Goal: Information Seeking & Learning: Learn about a topic

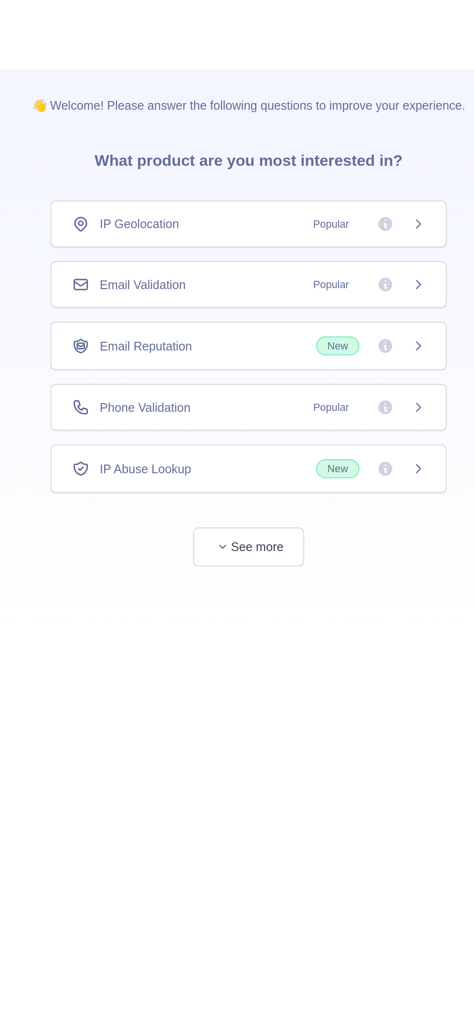
click at [326, 188] on span "New" at bounding box center [305, 193] width 61 height 11
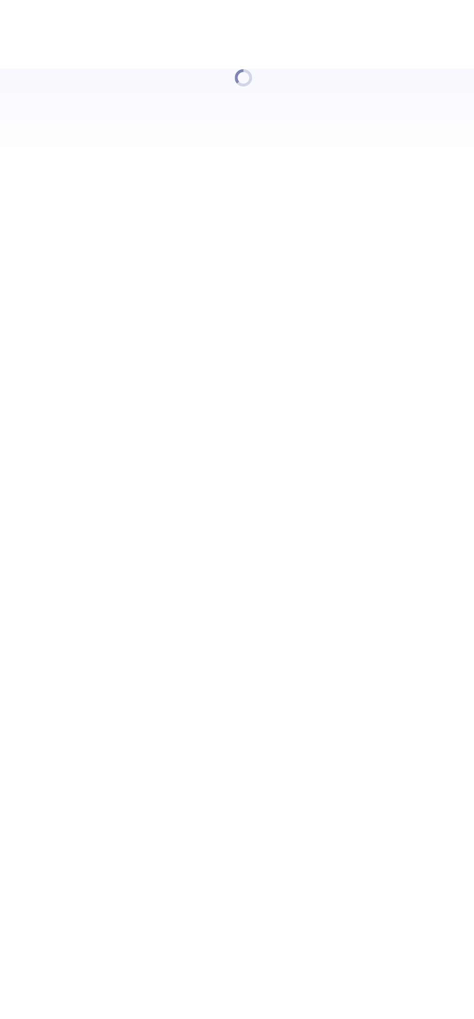
click at [325, 195] on div at bounding box center [237, 509] width 474 height 1019
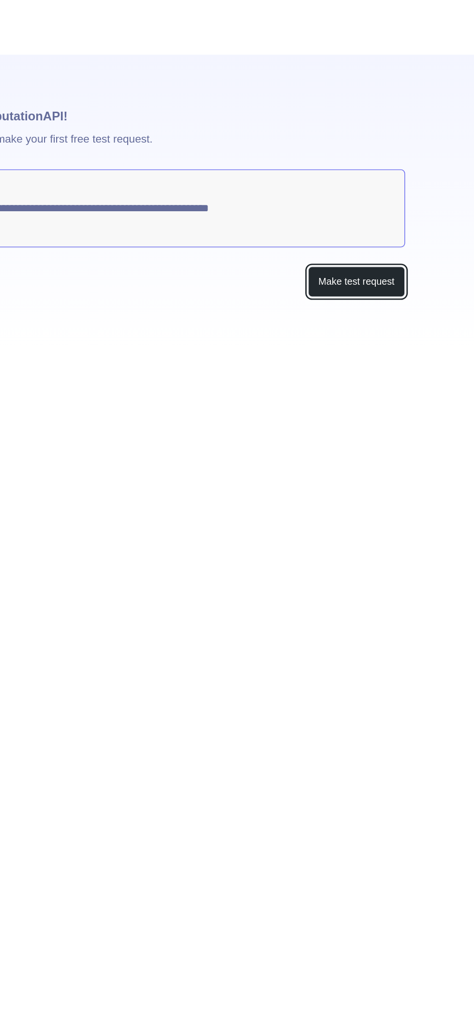
click at [402, 202] on button "Make test request" at bounding box center [390, 200] width 68 height 22
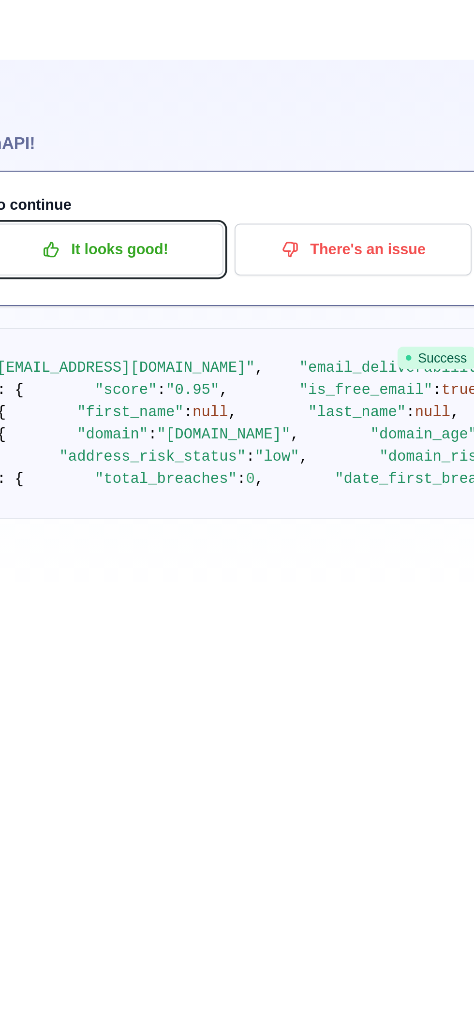
click at [210, 144] on p "It looks good!" at bounding box center [221, 138] width 109 height 16
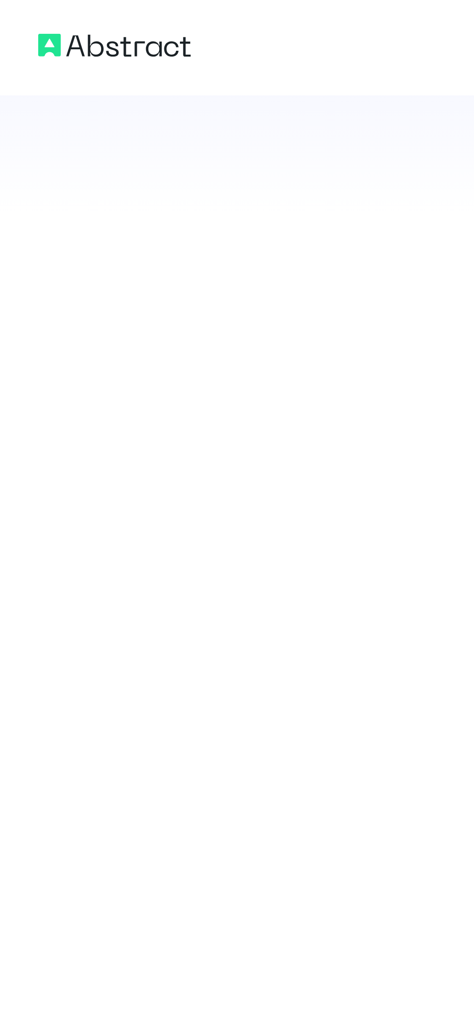
click at [31, 25] on img at bounding box center [46, 19] width 62 height 14
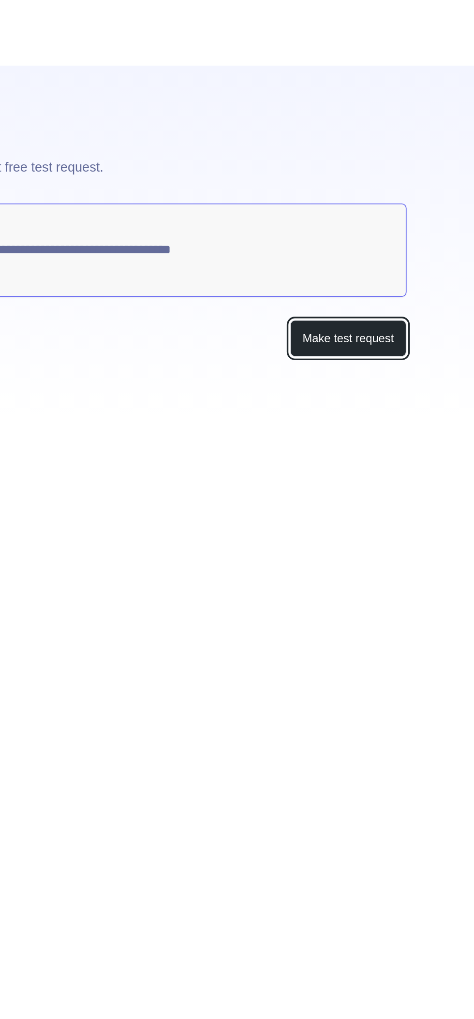
click at [413, 203] on button "Make test request" at bounding box center [390, 200] width 68 height 22
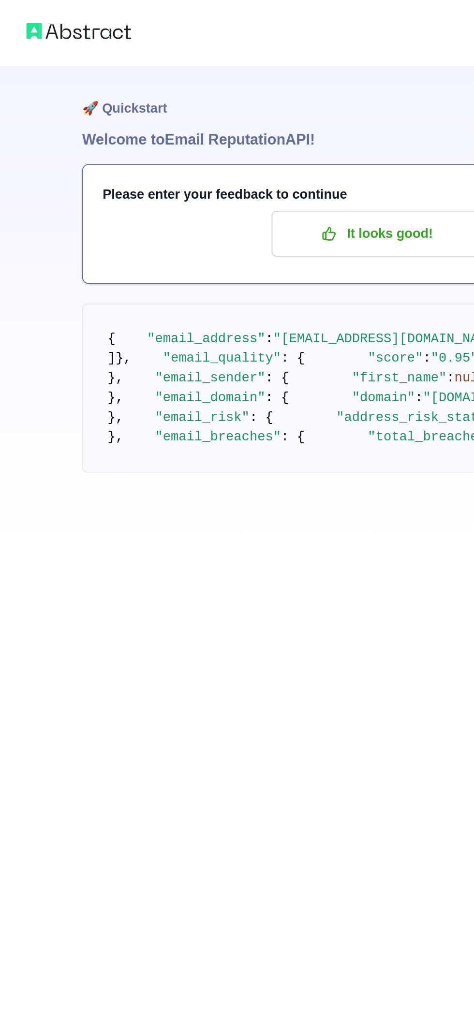
click at [59, 12] on img at bounding box center [46, 19] width 62 height 14
click at [19, 23] on img at bounding box center [46, 19] width 62 height 14
click at [70, 59] on h1 "🚀 Quickstart" at bounding box center [236, 57] width 377 height 37
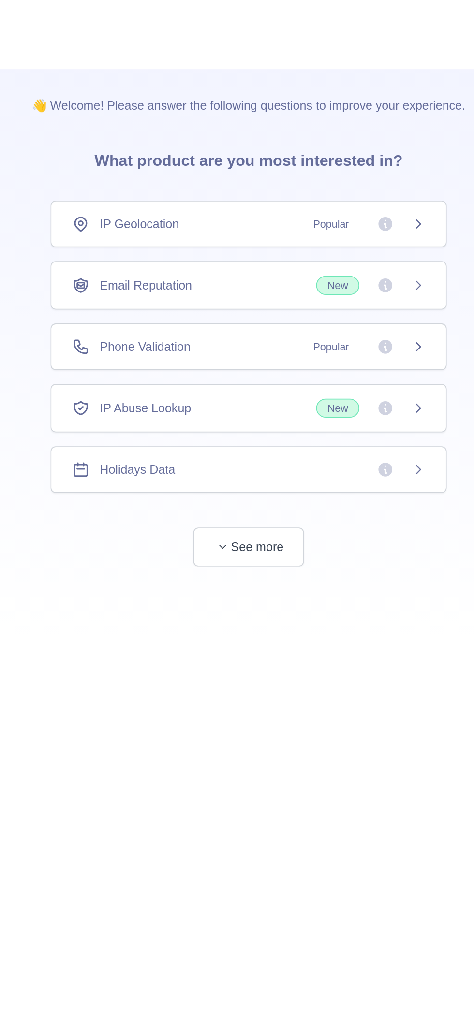
click at [300, 232] on span "New" at bounding box center [305, 228] width 61 height 11
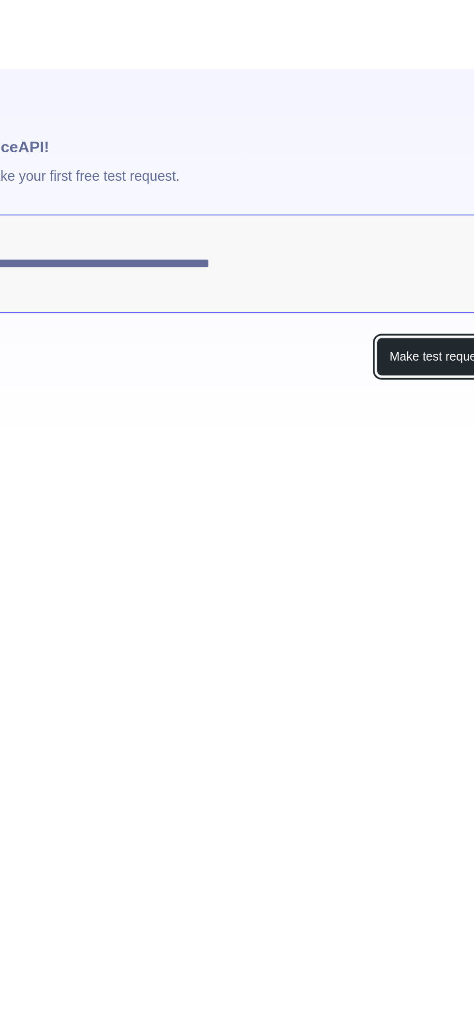
click at [387, 194] on button "Make test request" at bounding box center [390, 200] width 68 height 22
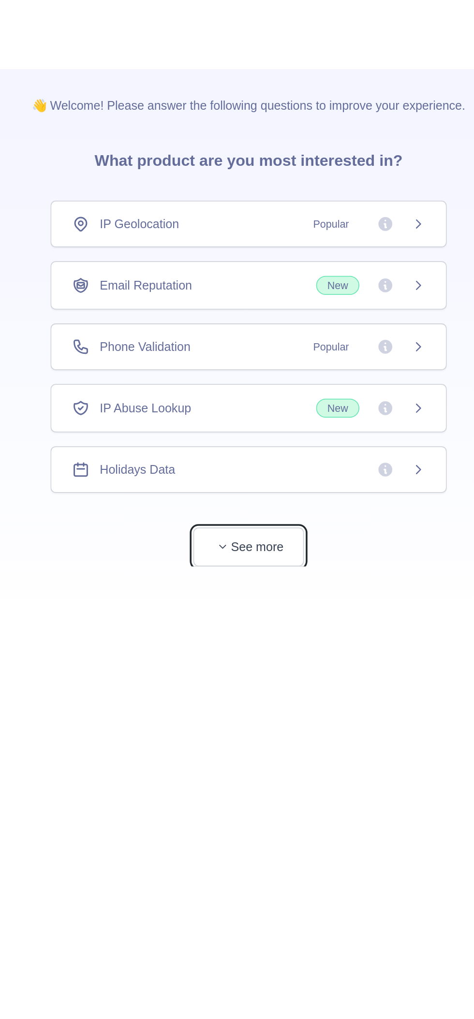
click at [216, 308] on button "See more" at bounding box center [237, 306] width 62 height 22
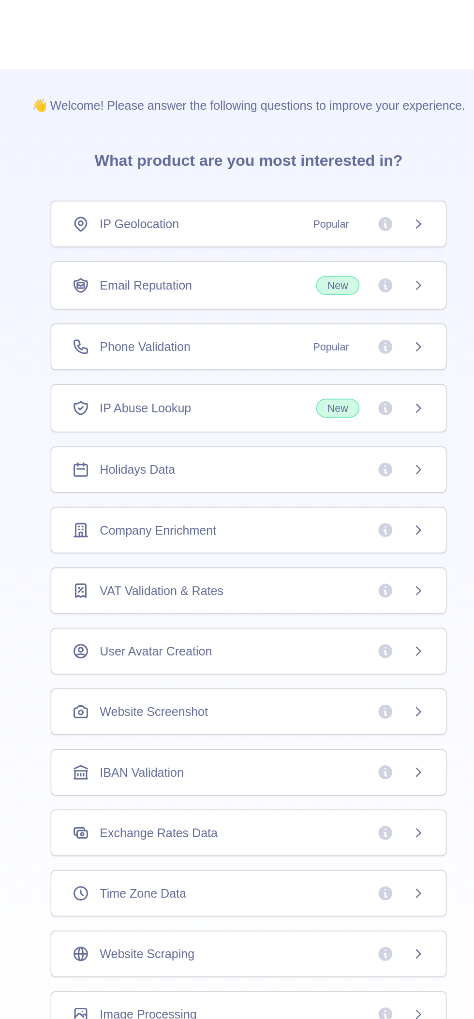
scroll to position [4, 0]
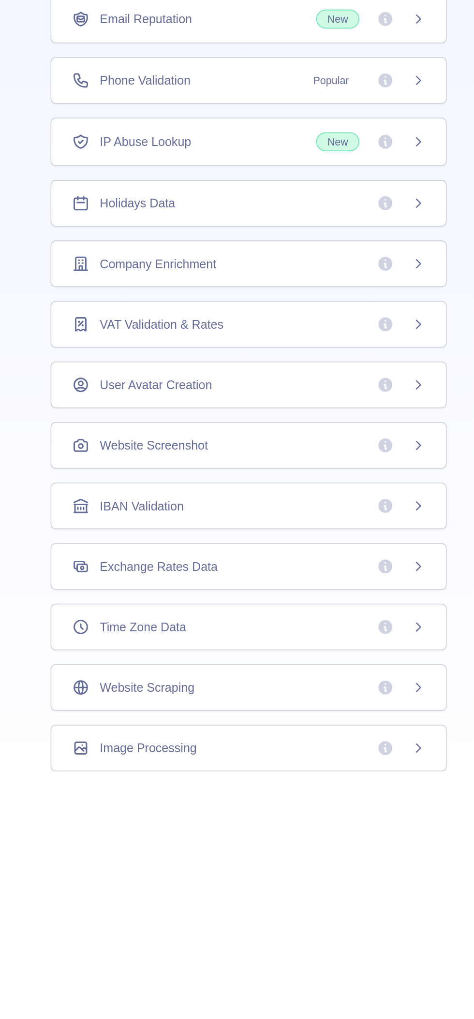
click at [333, 527] on icon at bounding box center [332, 530] width 8 height 8
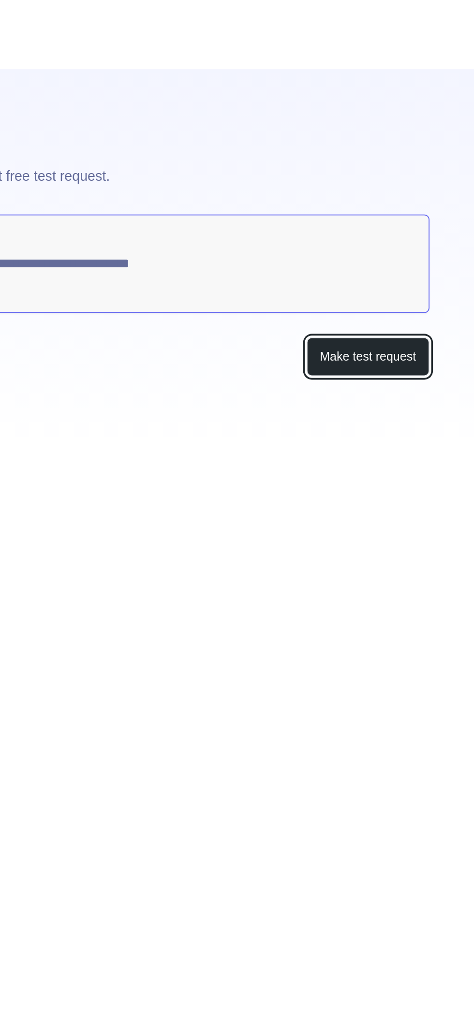
click at [375, 203] on button "Make test request" at bounding box center [390, 200] width 68 height 22
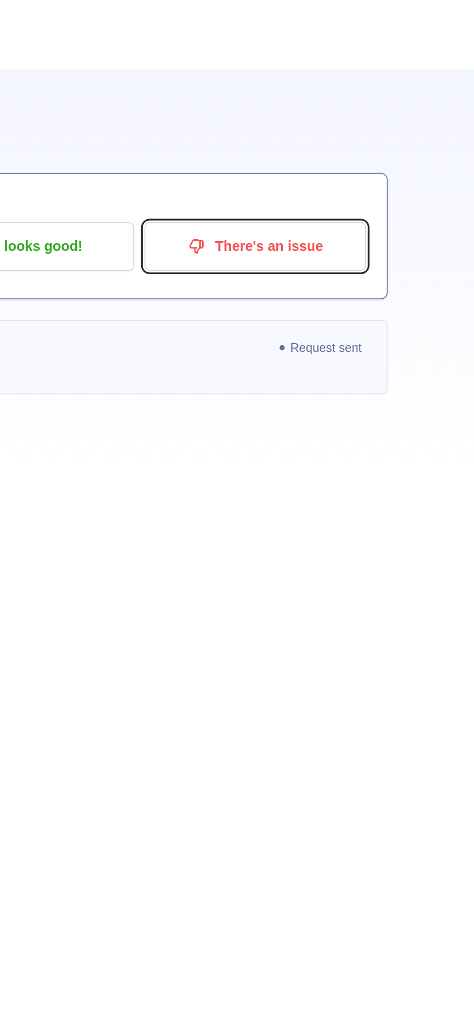
click at [339, 139] on p "There's an issue" at bounding box center [351, 138] width 109 height 16
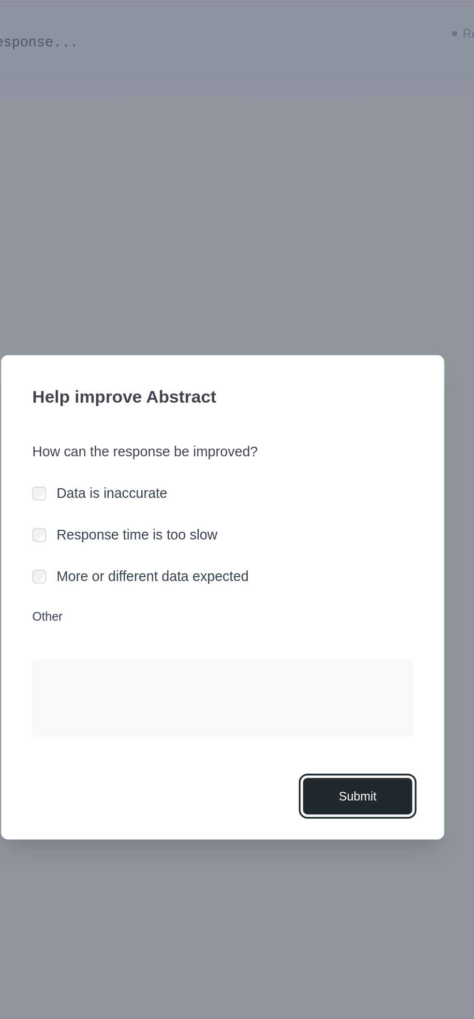
click at [323, 624] on button "Submit" at bounding box center [312, 621] width 62 height 22
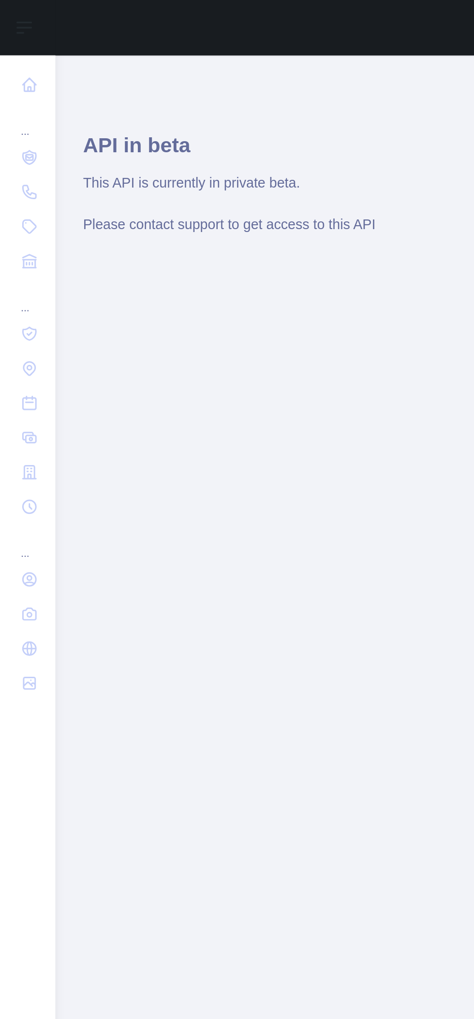
click at [79, 314] on main "API in beta This API is currently in private beta. Please contact support to ge…" at bounding box center [252, 525] width 443 height 988
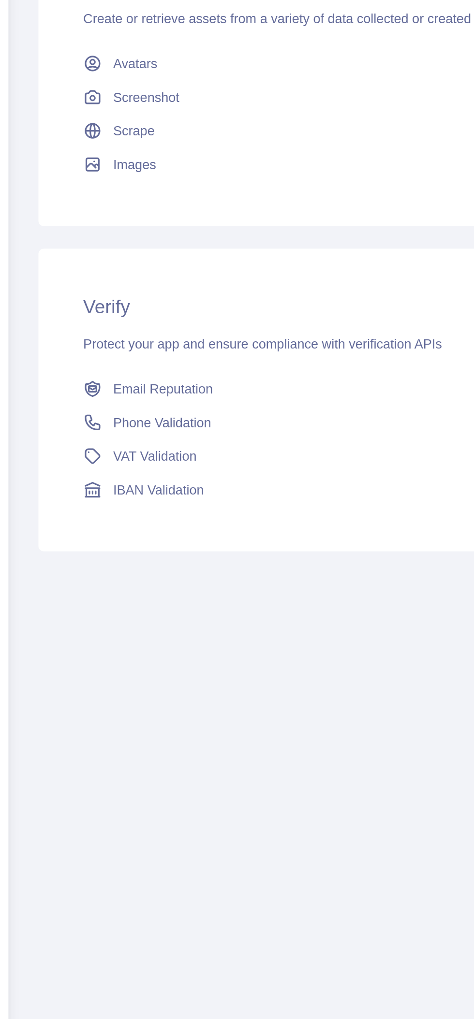
click at [91, 667] on link "Phone Validation" at bounding box center [252, 660] width 373 height 17
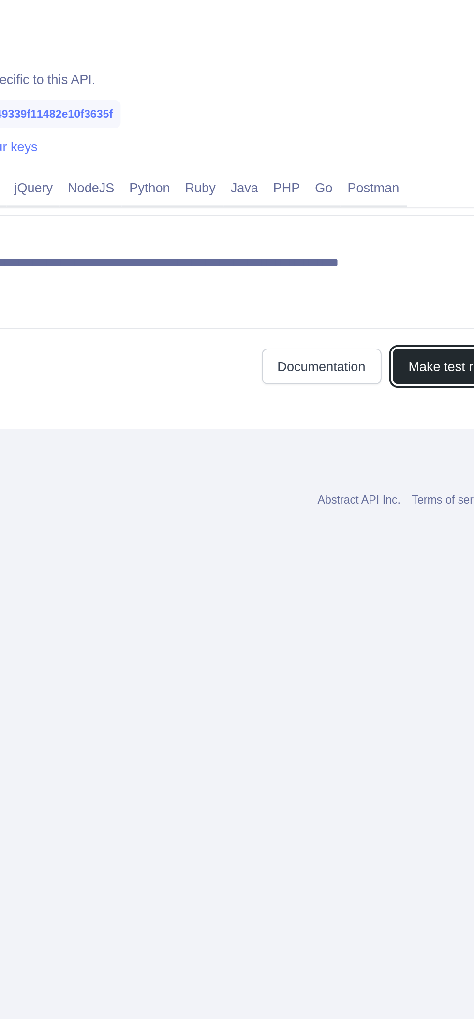
click at [386, 558] on button "Make test request" at bounding box center [400, 560] width 70 height 18
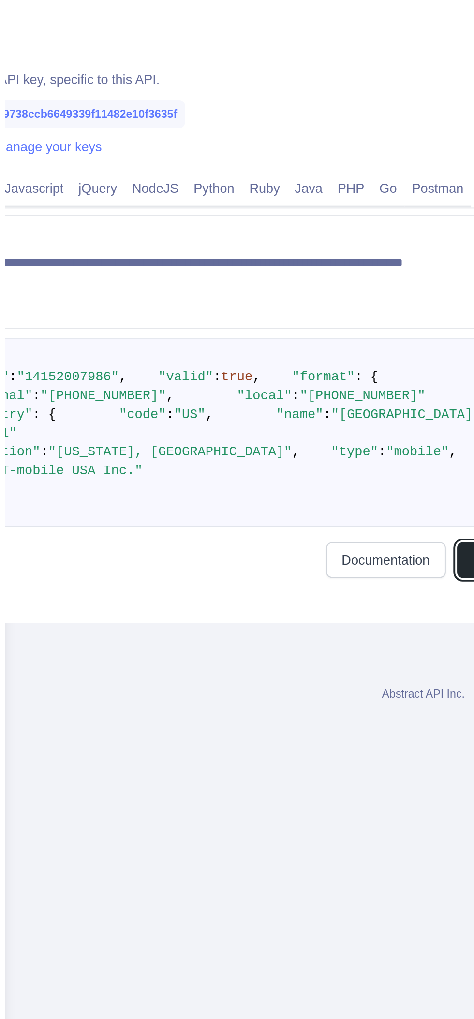
scroll to position [0, 101]
click at [196, 468] on link "Java" at bounding box center [188, 467] width 22 height 15
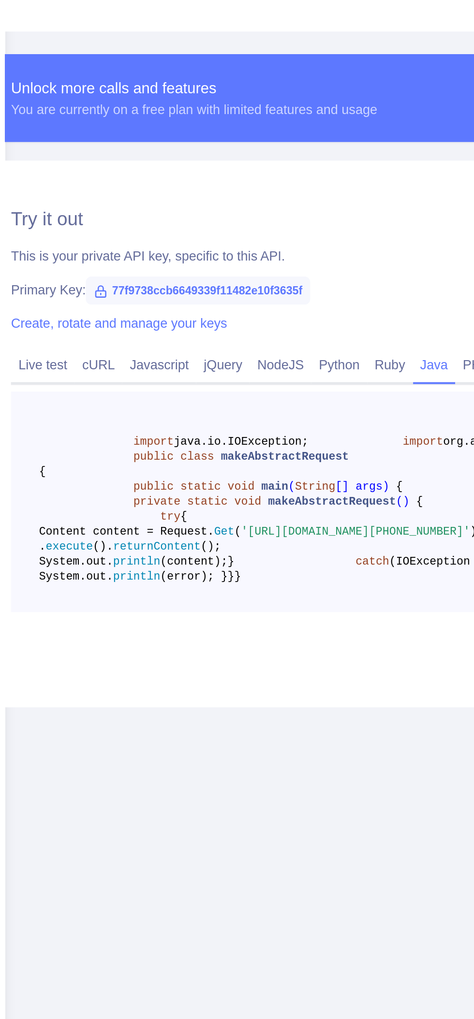
scroll to position [0, 0]
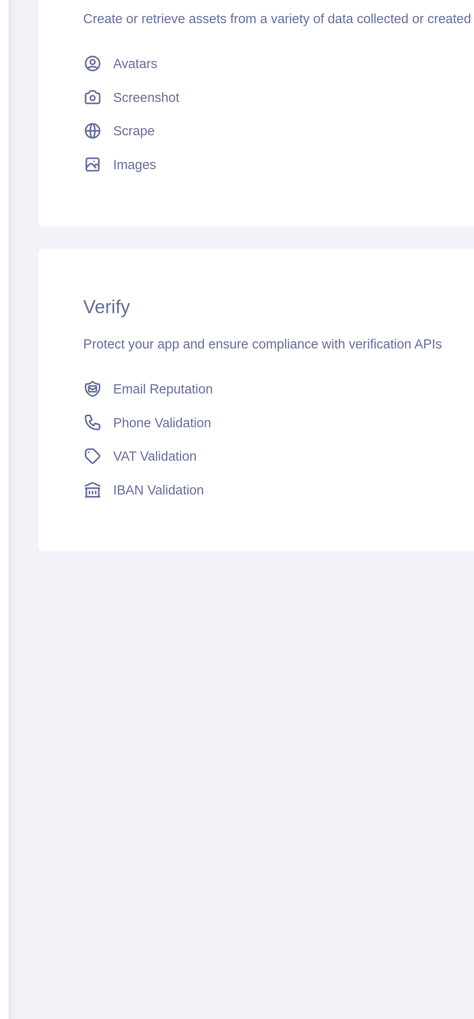
click at [91, 638] on span "Email Reputation" at bounding box center [111, 643] width 52 height 10
click at [78, 677] on icon at bounding box center [75, 678] width 10 height 10
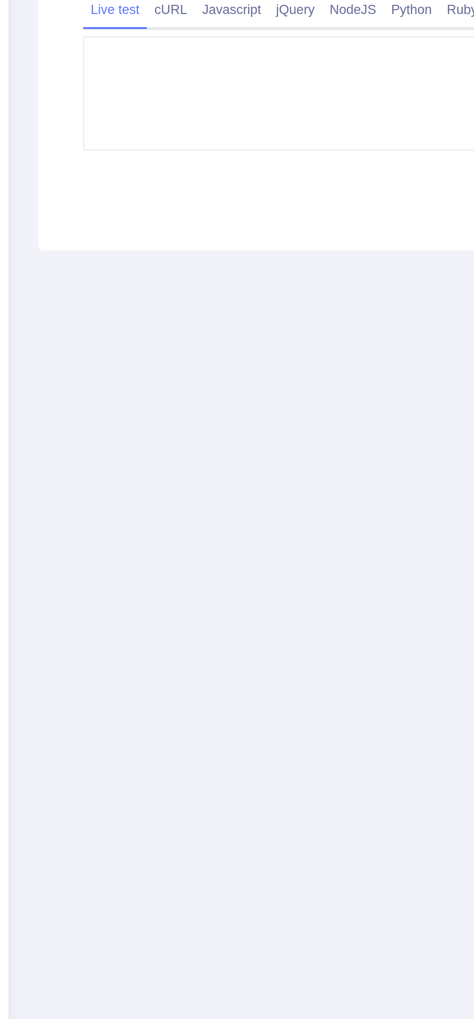
type textarea "**********"
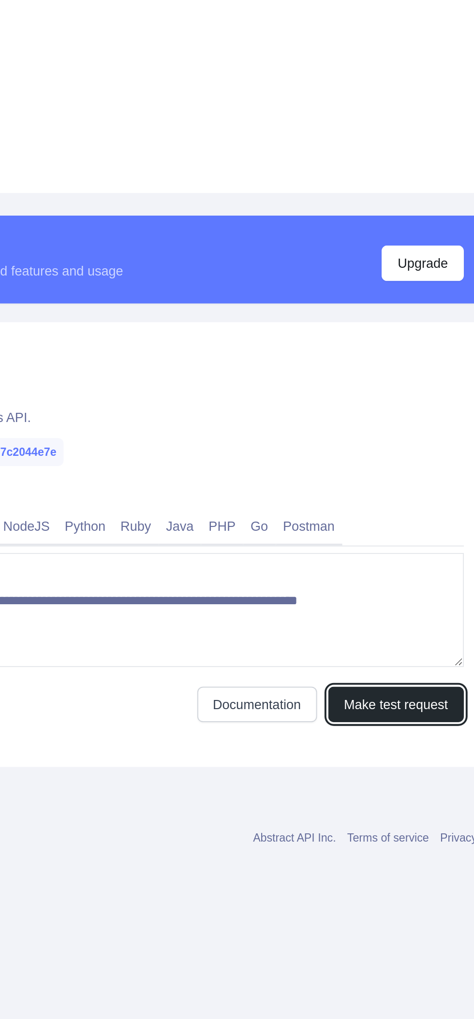
click at [410, 538] on button "Make test request" at bounding box center [400, 539] width 70 height 18
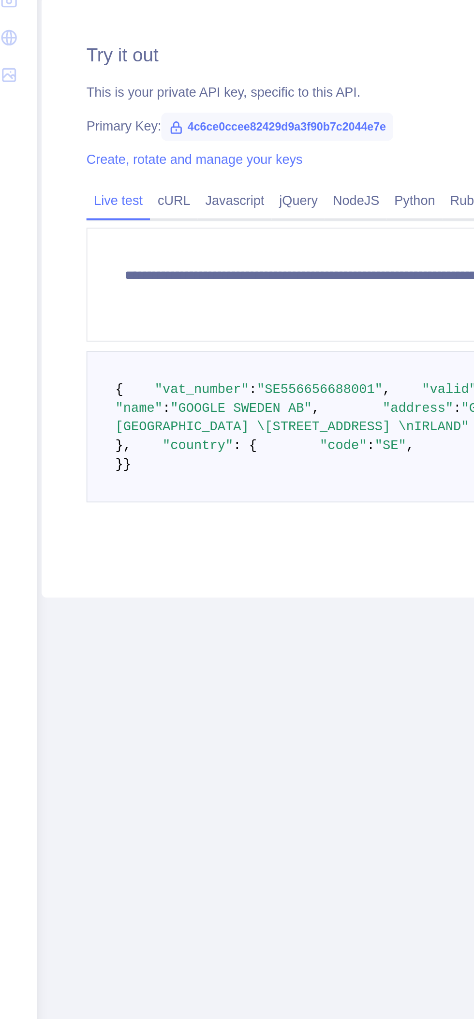
scroll to position [0, 14]
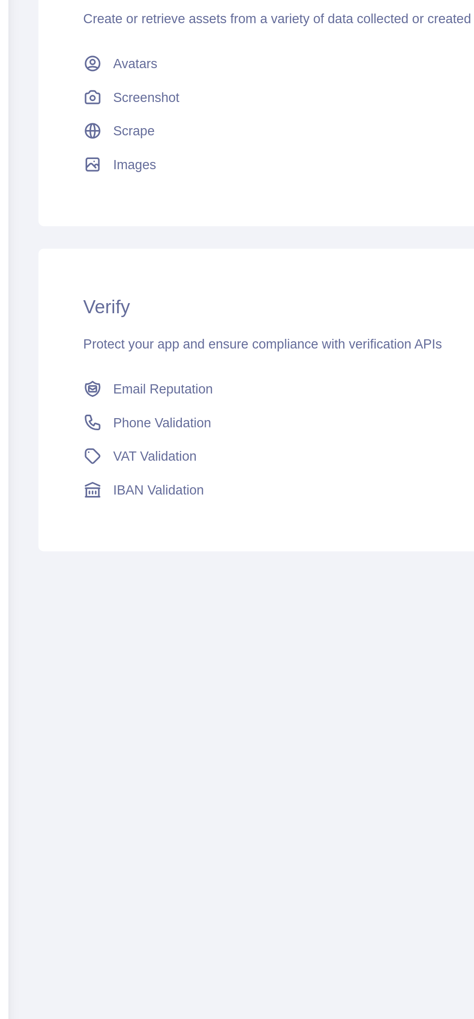
click at [76, 692] on icon at bounding box center [74, 695] width 7 height 7
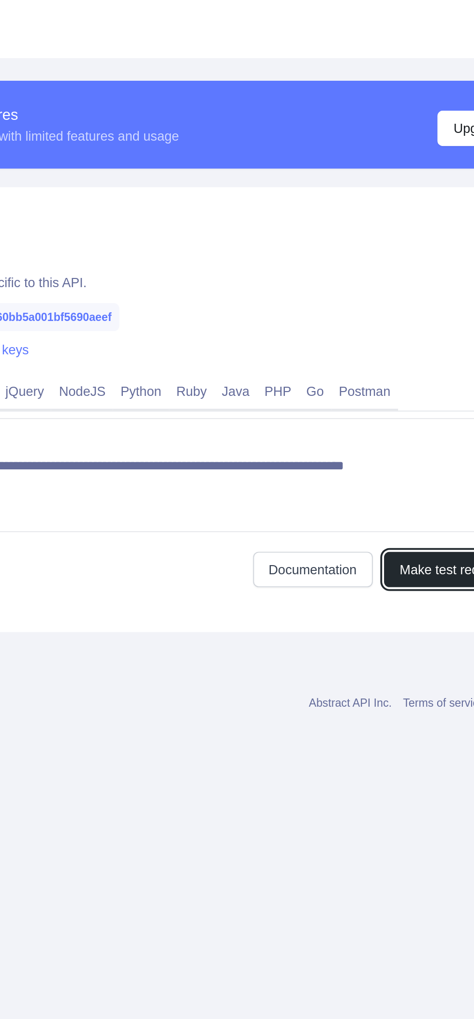
click at [389, 536] on button "Make test request" at bounding box center [400, 539] width 70 height 18
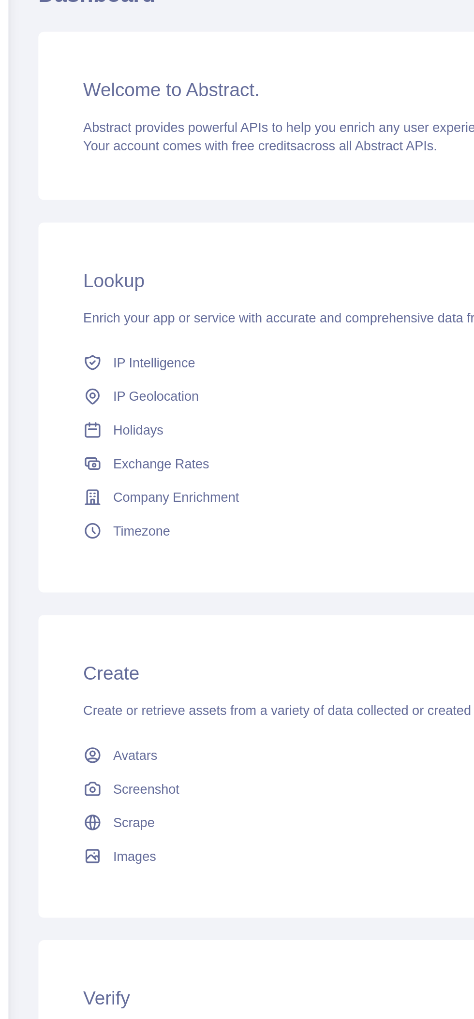
click at [81, 340] on link "Company Enrichment" at bounding box center [252, 341] width 373 height 17
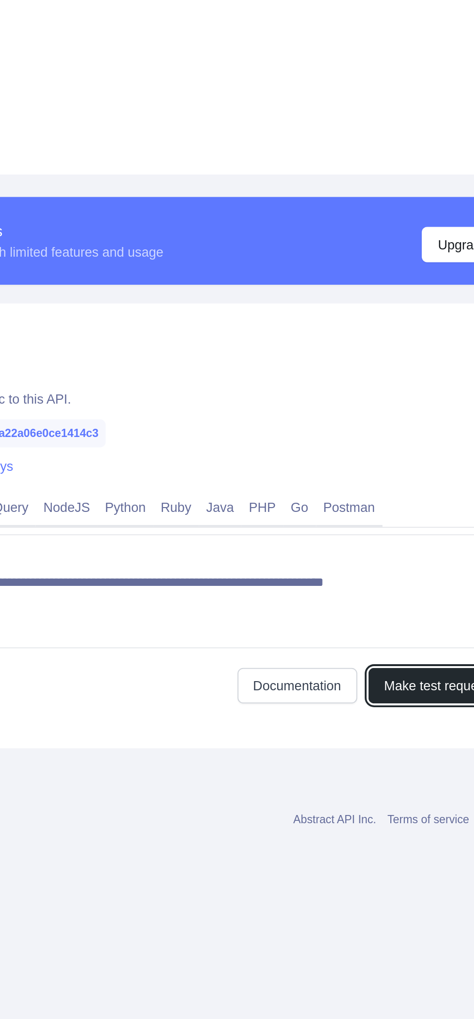
click at [396, 532] on button "Make test request" at bounding box center [400, 539] width 70 height 18
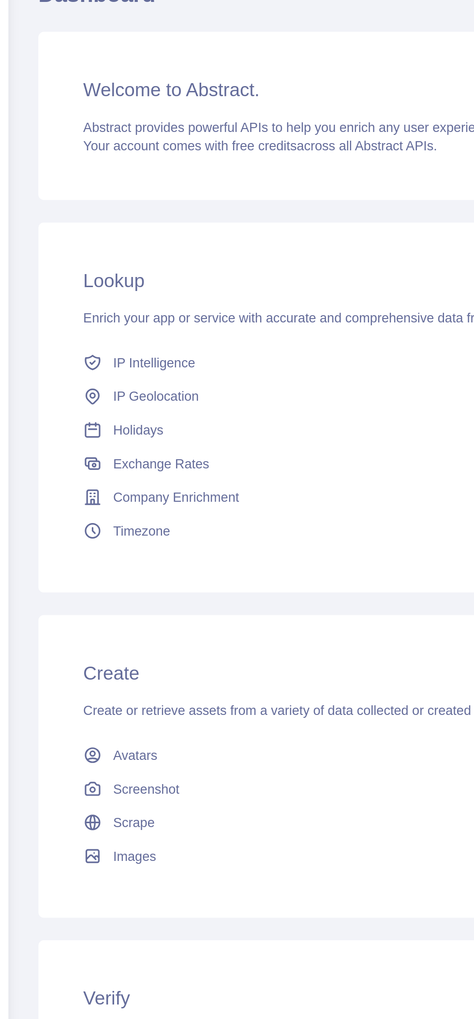
click at [82, 277] on link "IP Intelligence" at bounding box center [252, 271] width 373 height 17
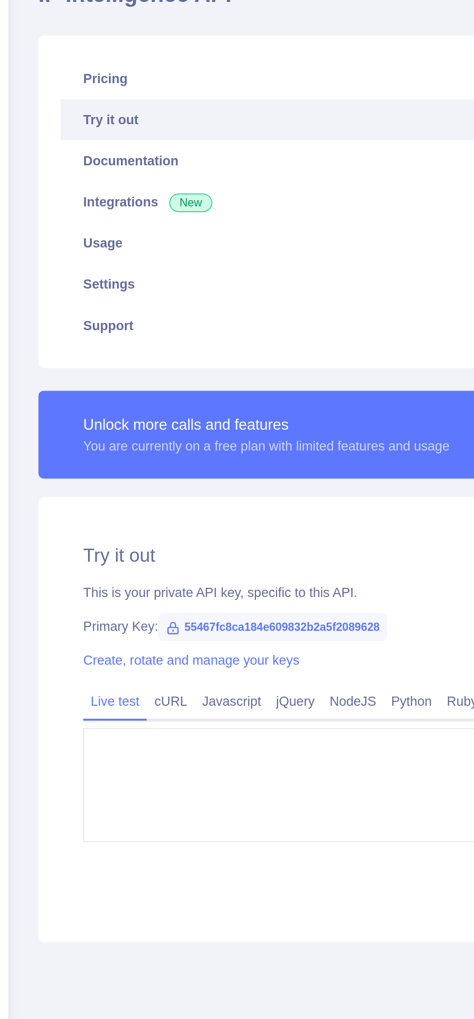
type textarea "**********"
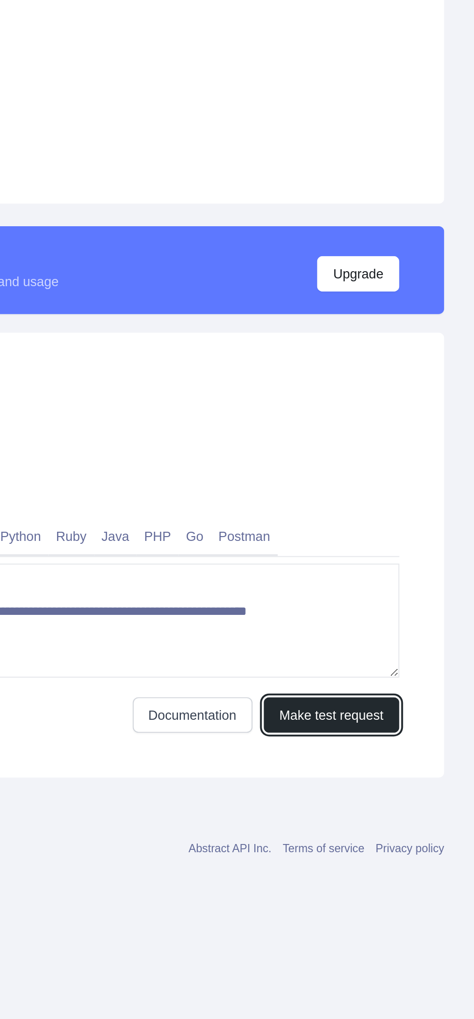
click at [414, 530] on button "Make test request" at bounding box center [400, 539] width 70 height 18
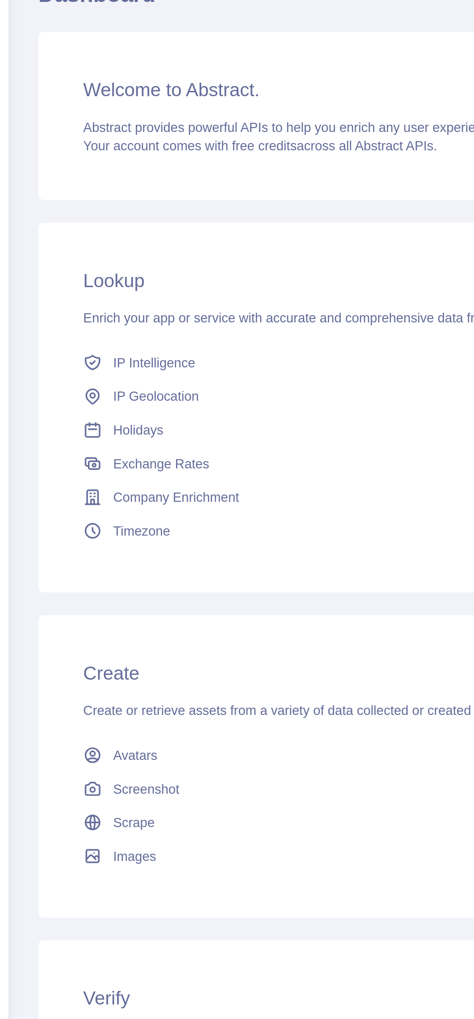
click at [81, 288] on link "IP Geolocation" at bounding box center [252, 288] width 373 height 17
click at [83, 309] on link "Holidays" at bounding box center [252, 306] width 373 height 17
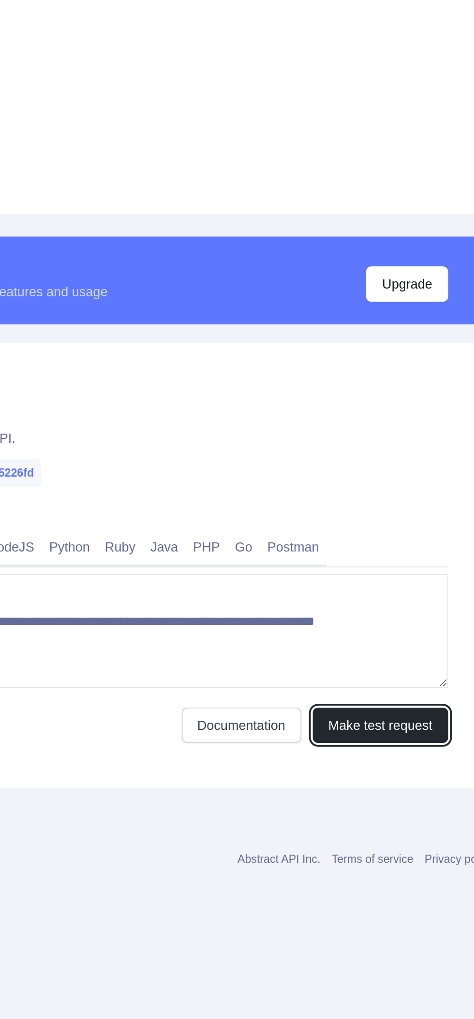
click at [408, 541] on button "Make test request" at bounding box center [400, 539] width 70 height 18
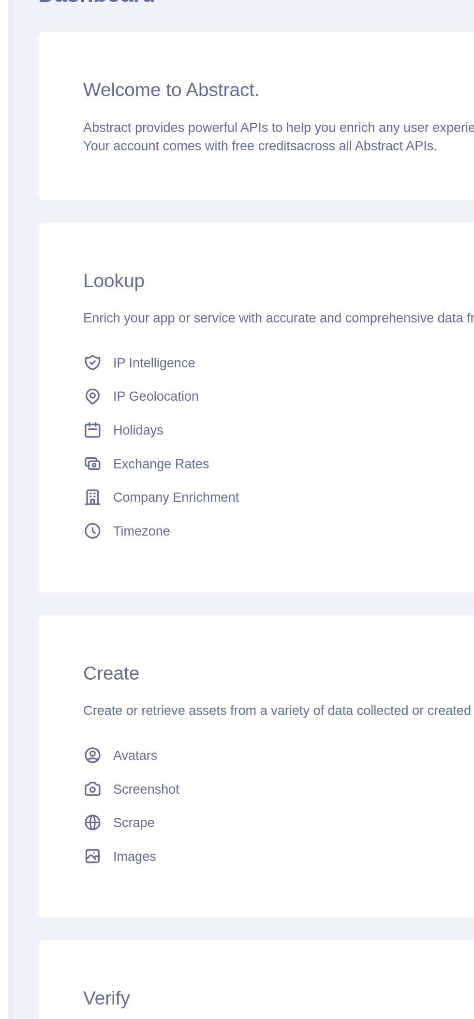
click at [87, 325] on span "Exchange Rates" at bounding box center [110, 324] width 50 height 10
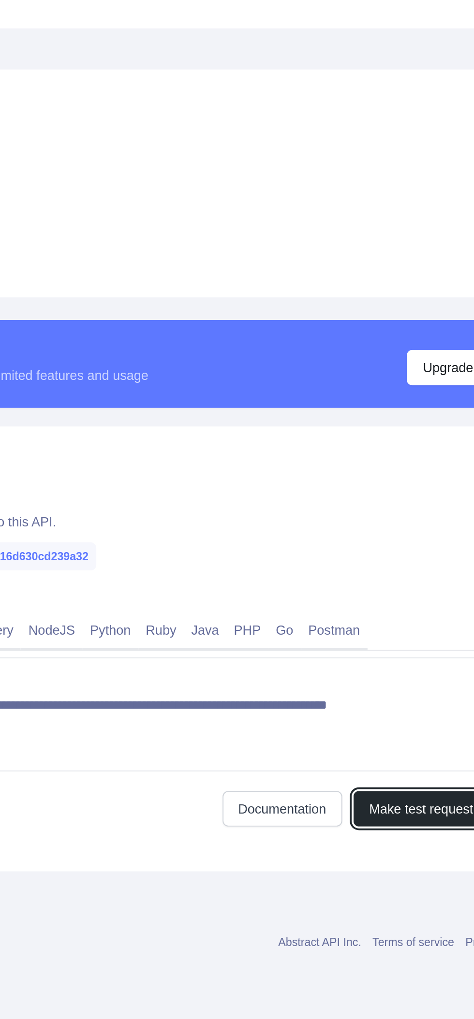
click at [396, 539] on button "Make test request" at bounding box center [400, 539] width 70 height 18
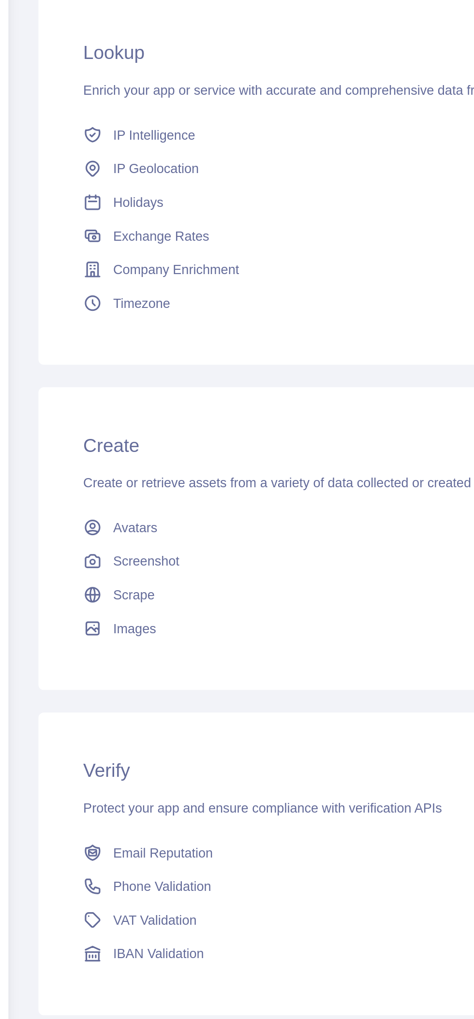
click at [81, 529] on link "Images" at bounding box center [252, 526] width 373 height 17
